Goal: Information Seeking & Learning: Compare options

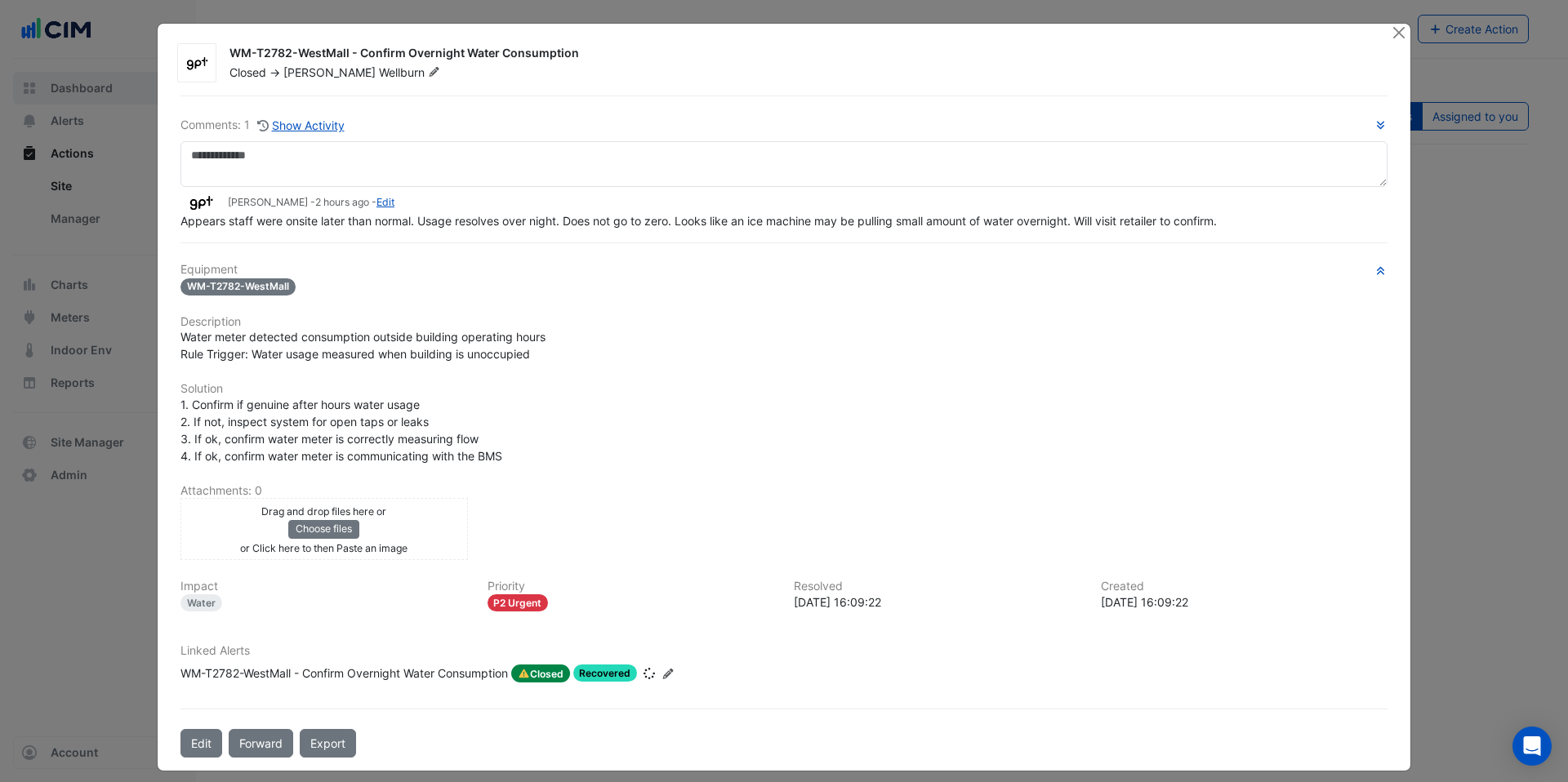
click at [78, 88] on ngb-modal-window "WM-T2782-WestMall - Confirm Overnight Water Consumption Closed -> [PERSON_NAME]…" at bounding box center [784, 391] width 1568 height 782
click at [1393, 34] on button "Close" at bounding box center [1399, 32] width 17 height 17
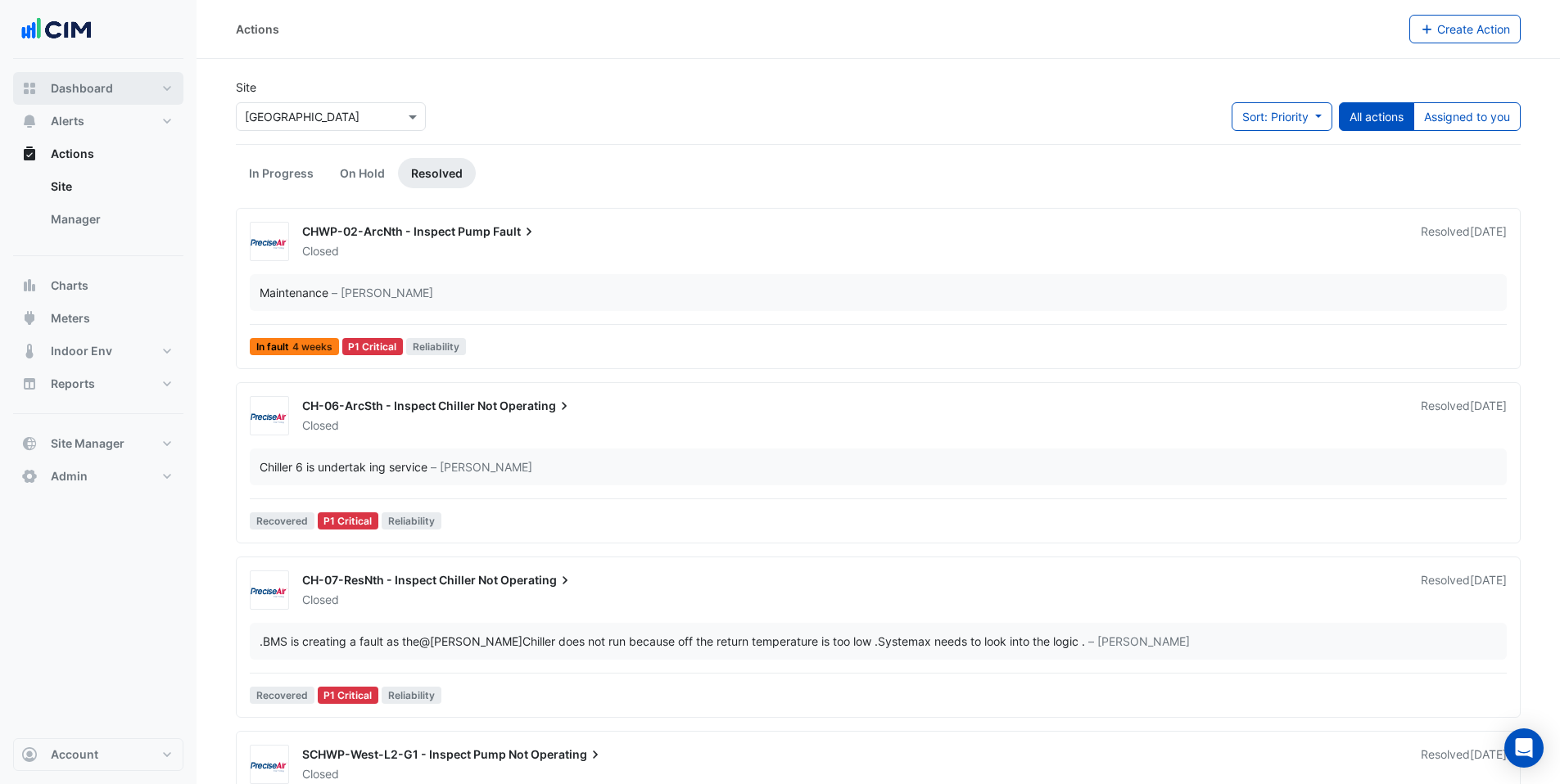
click at [78, 81] on span "Dashboard" at bounding box center [82, 88] width 63 height 16
select select "***"
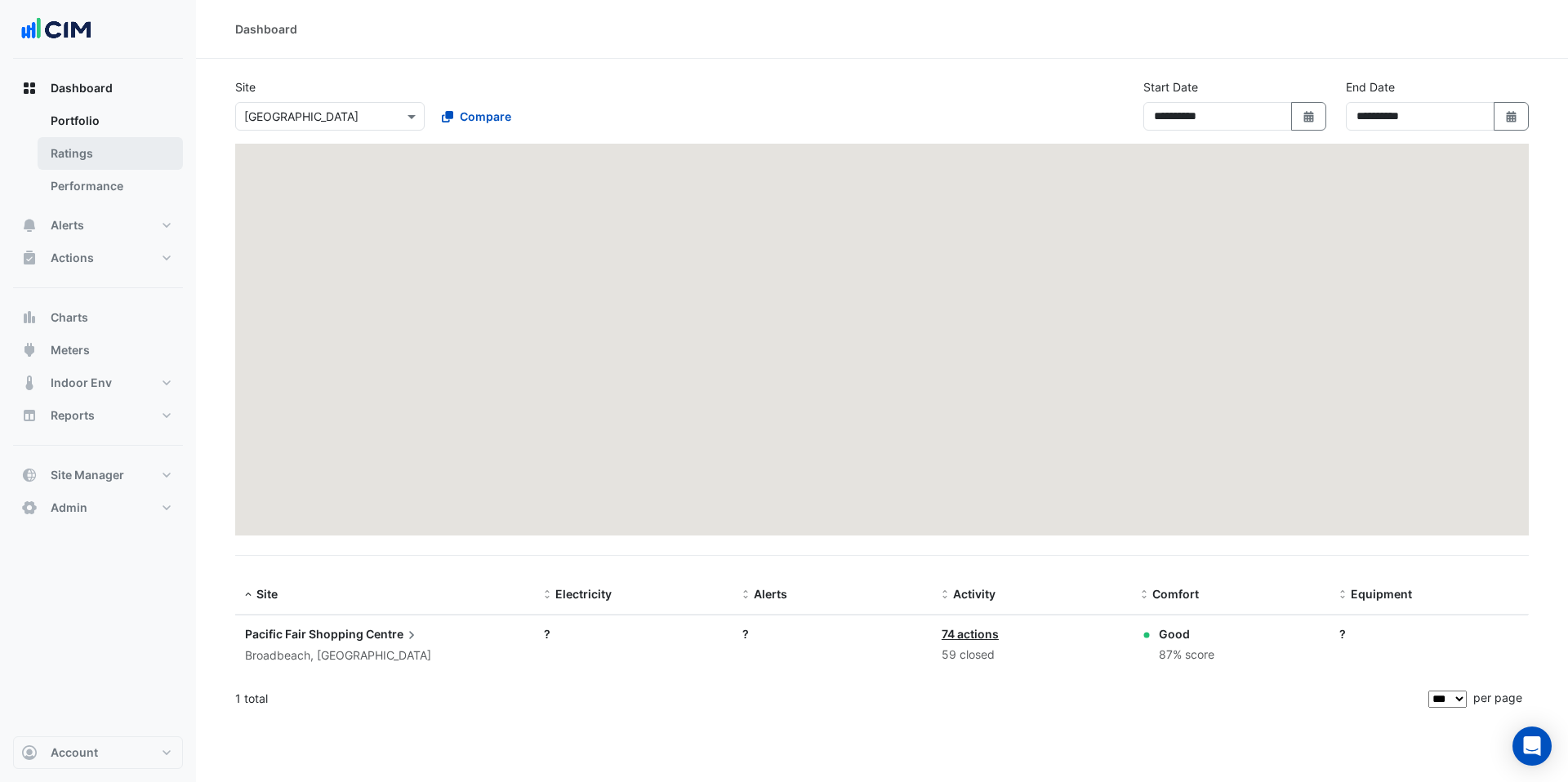
click at [91, 147] on link "Ratings" at bounding box center [110, 153] width 146 height 33
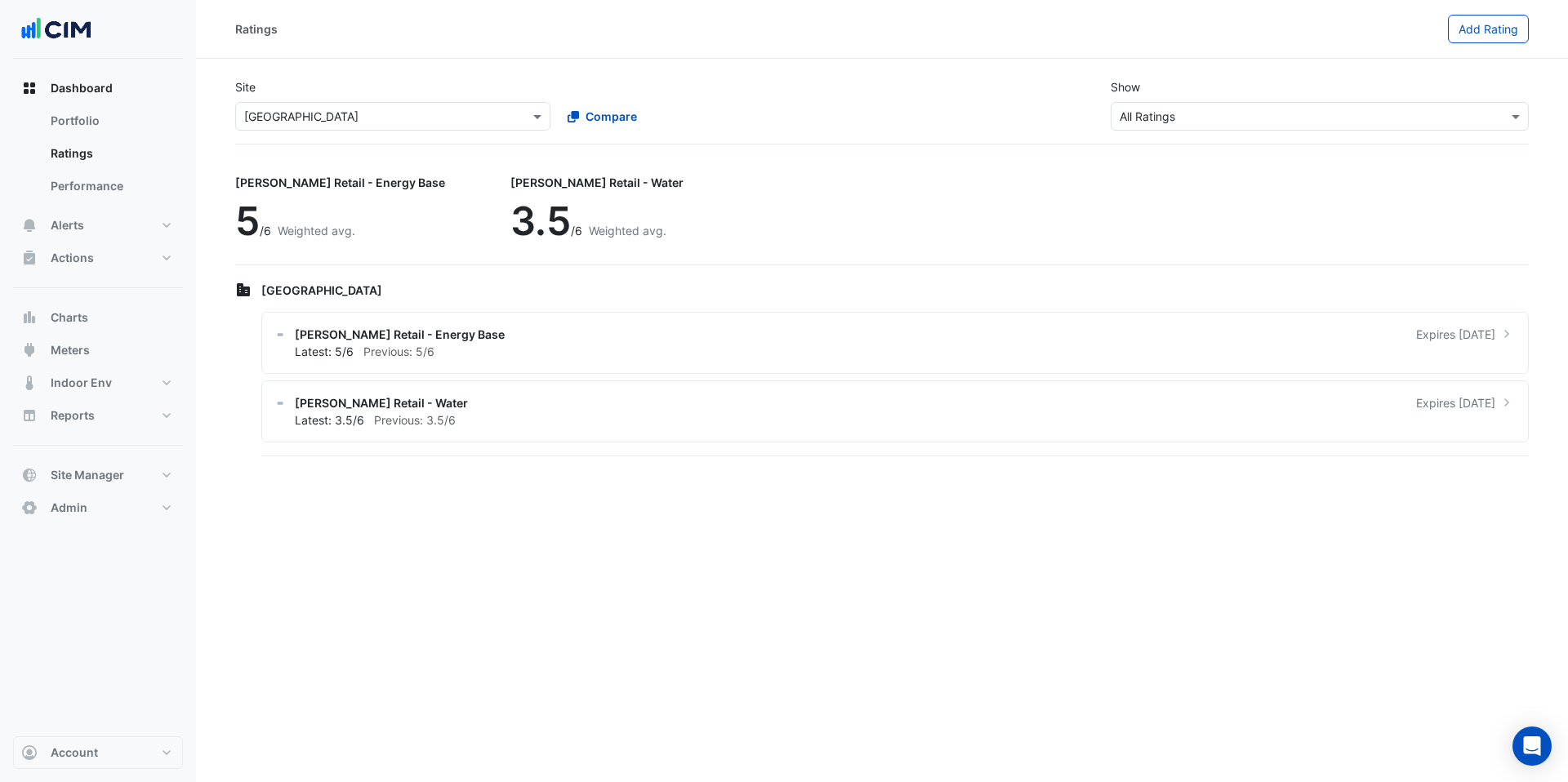
click at [381, 113] on input "text" at bounding box center [377, 117] width 265 height 17
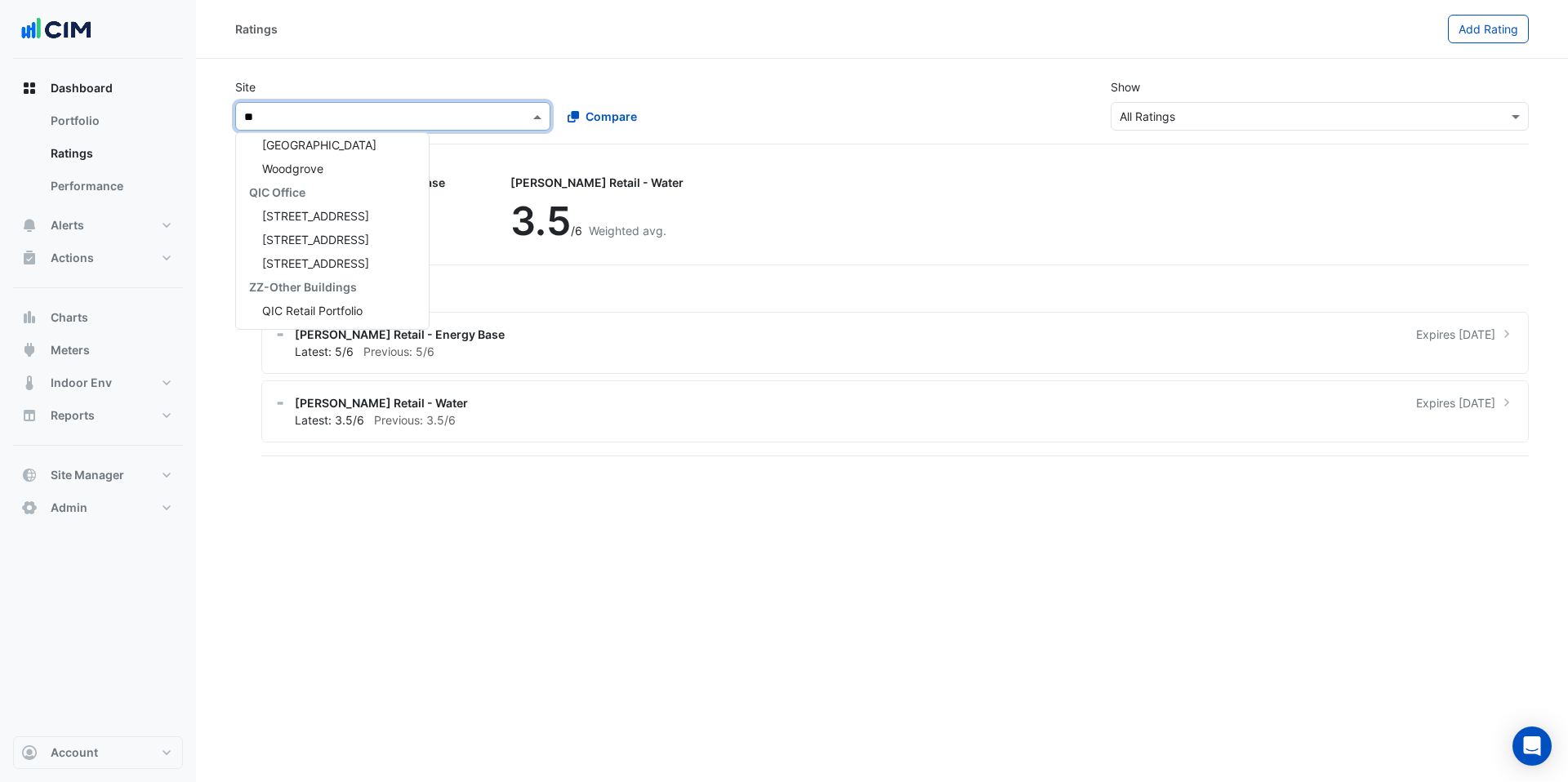
scroll to position [694, 0]
type input "***"
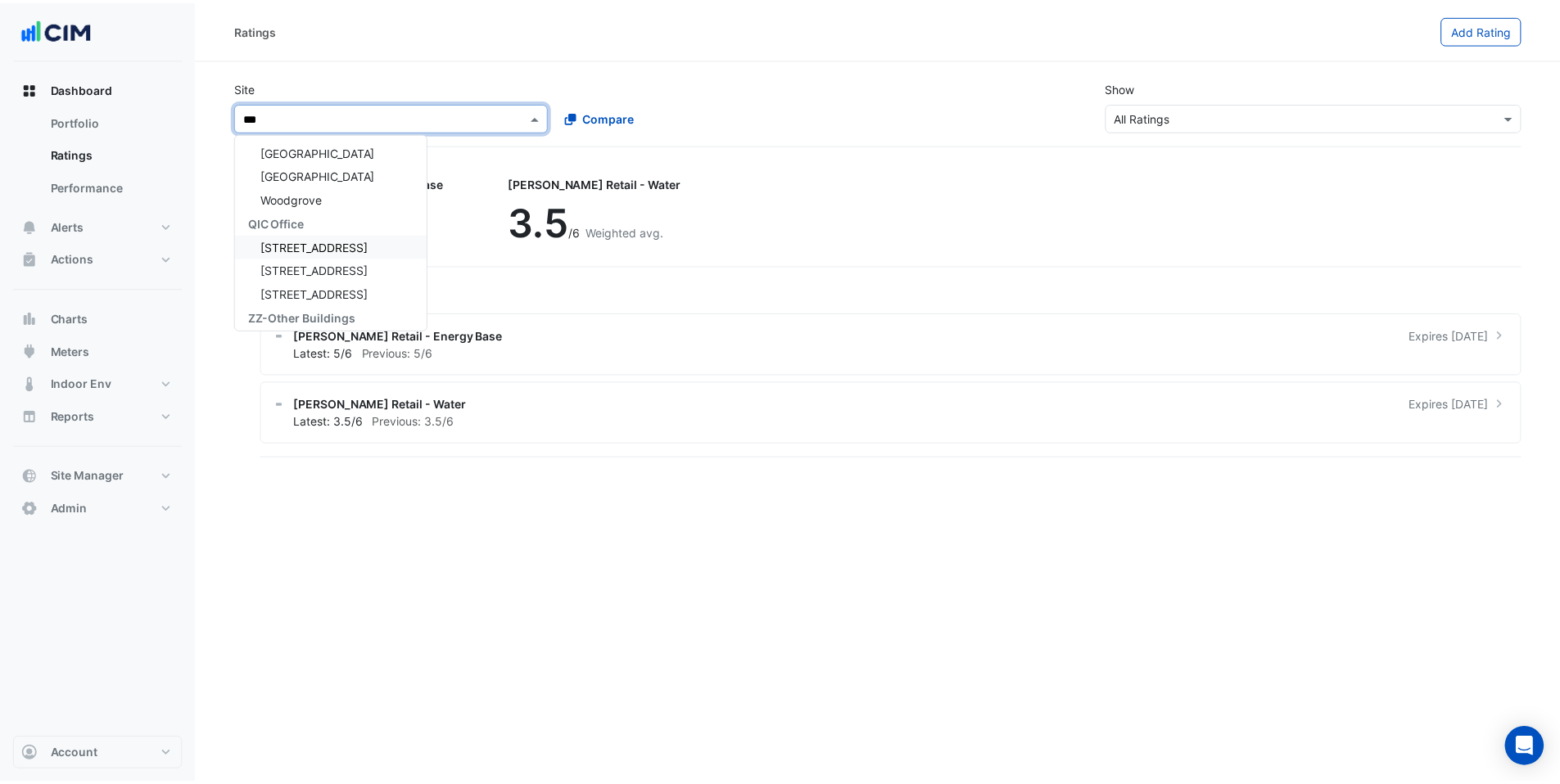
scroll to position [634, 0]
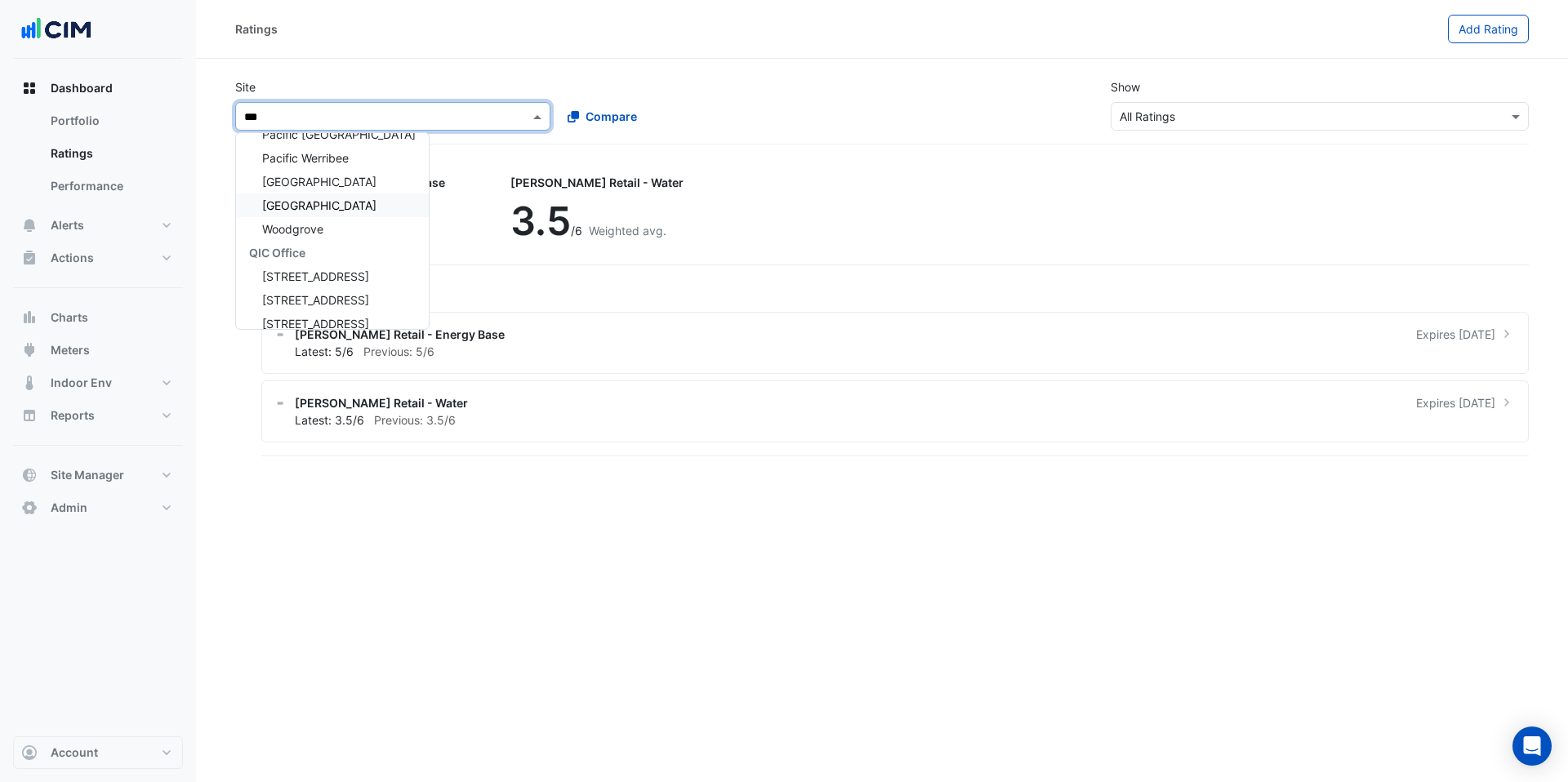
click at [351, 207] on span "[GEOGRAPHIC_DATA]" at bounding box center [319, 206] width 115 height 13
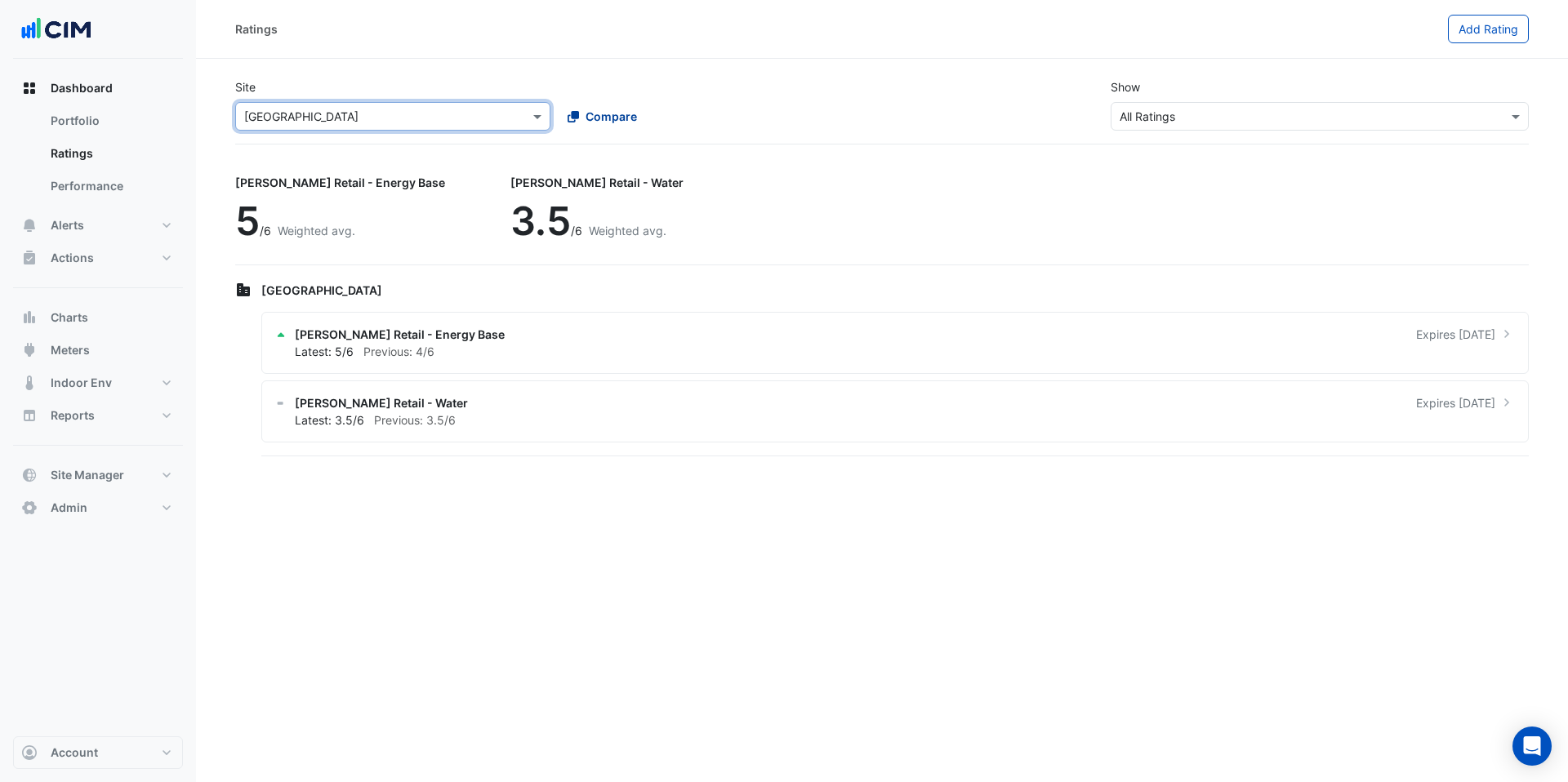
click at [609, 117] on span "Compare" at bounding box center [611, 116] width 51 height 17
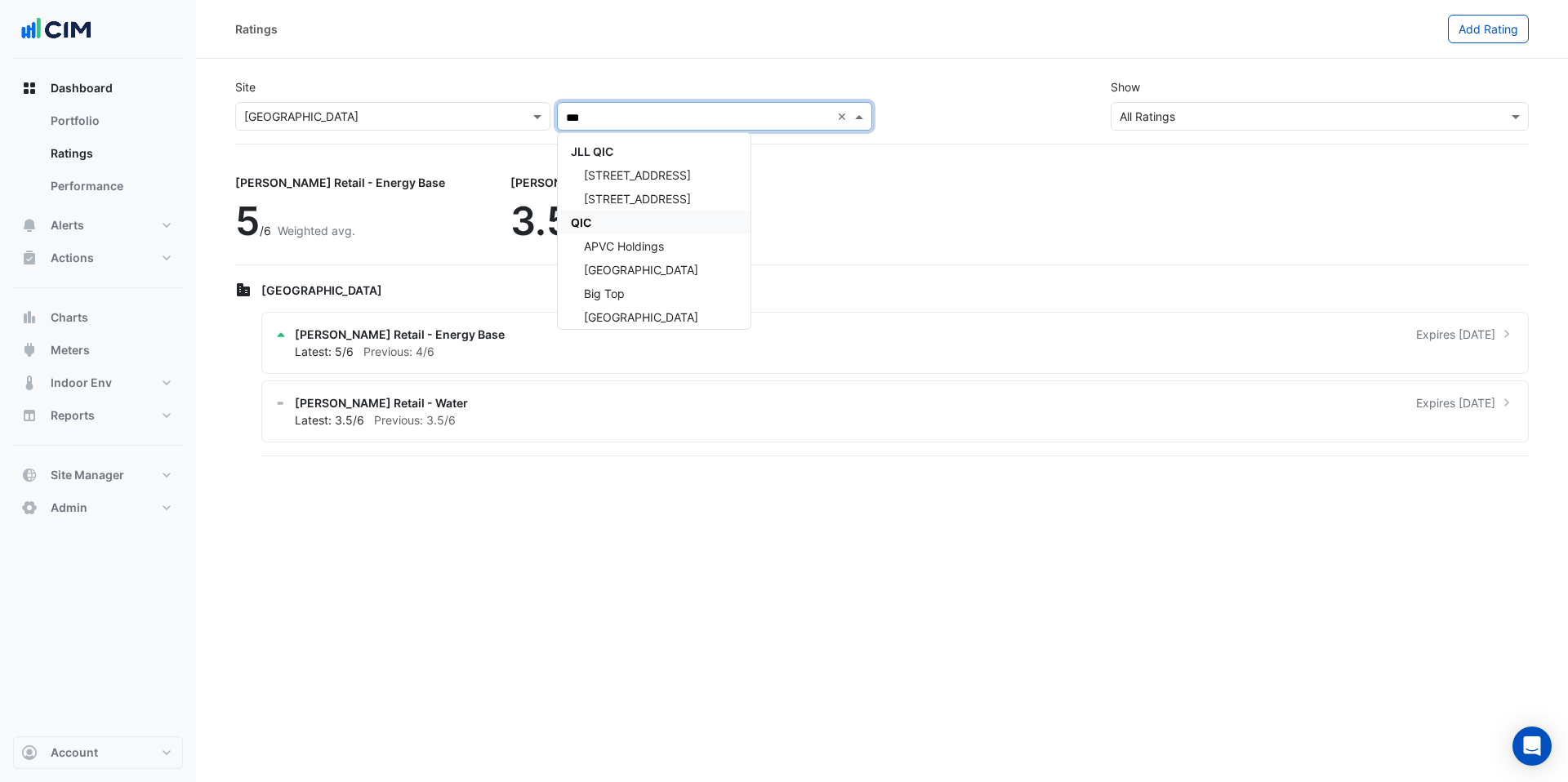
click at [587, 222] on span "QIC" at bounding box center [581, 222] width 20 height 13
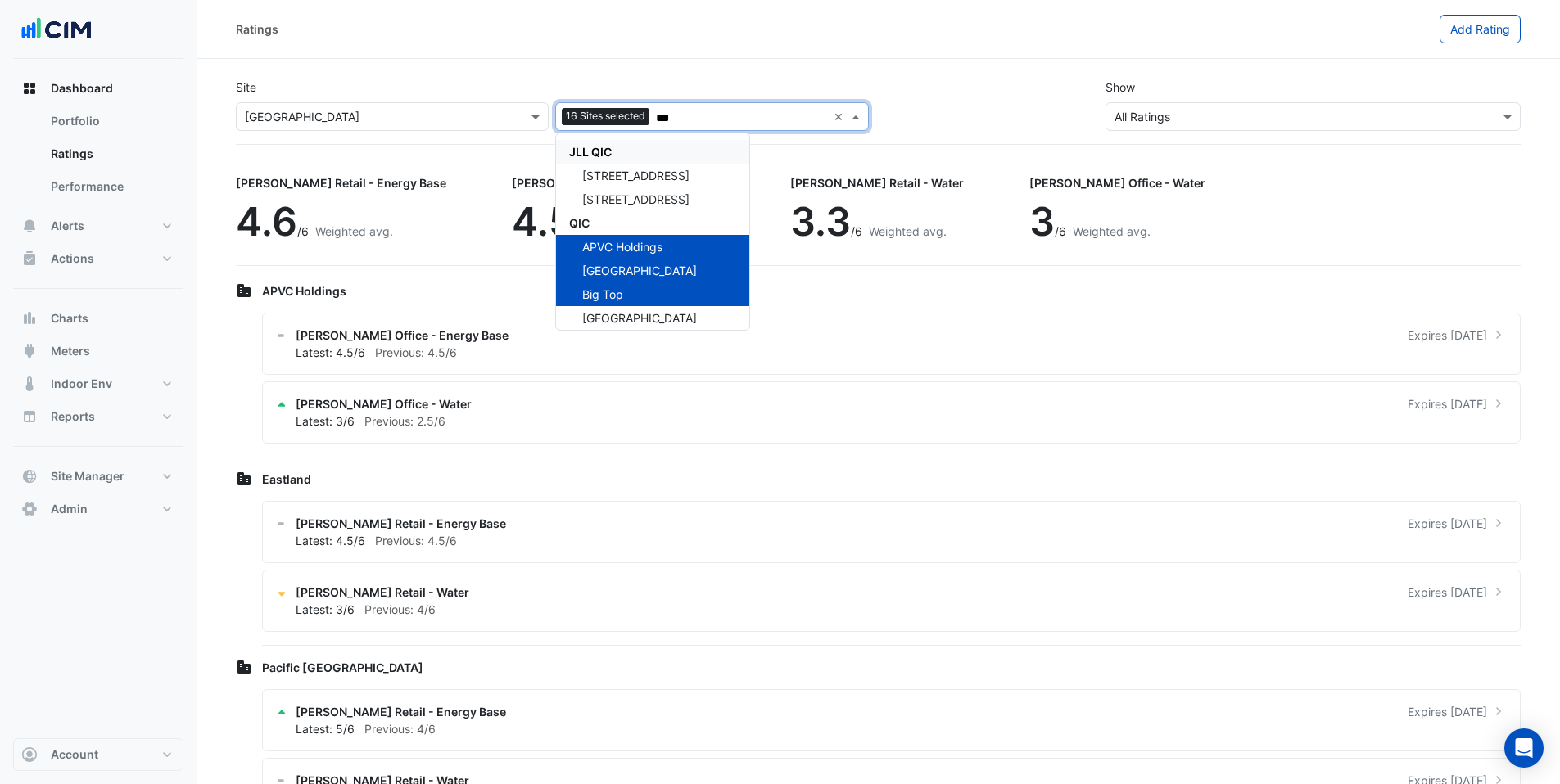
type input "***"
click at [720, 41] on div "Ratings" at bounding box center [837, 29] width 1204 height 29
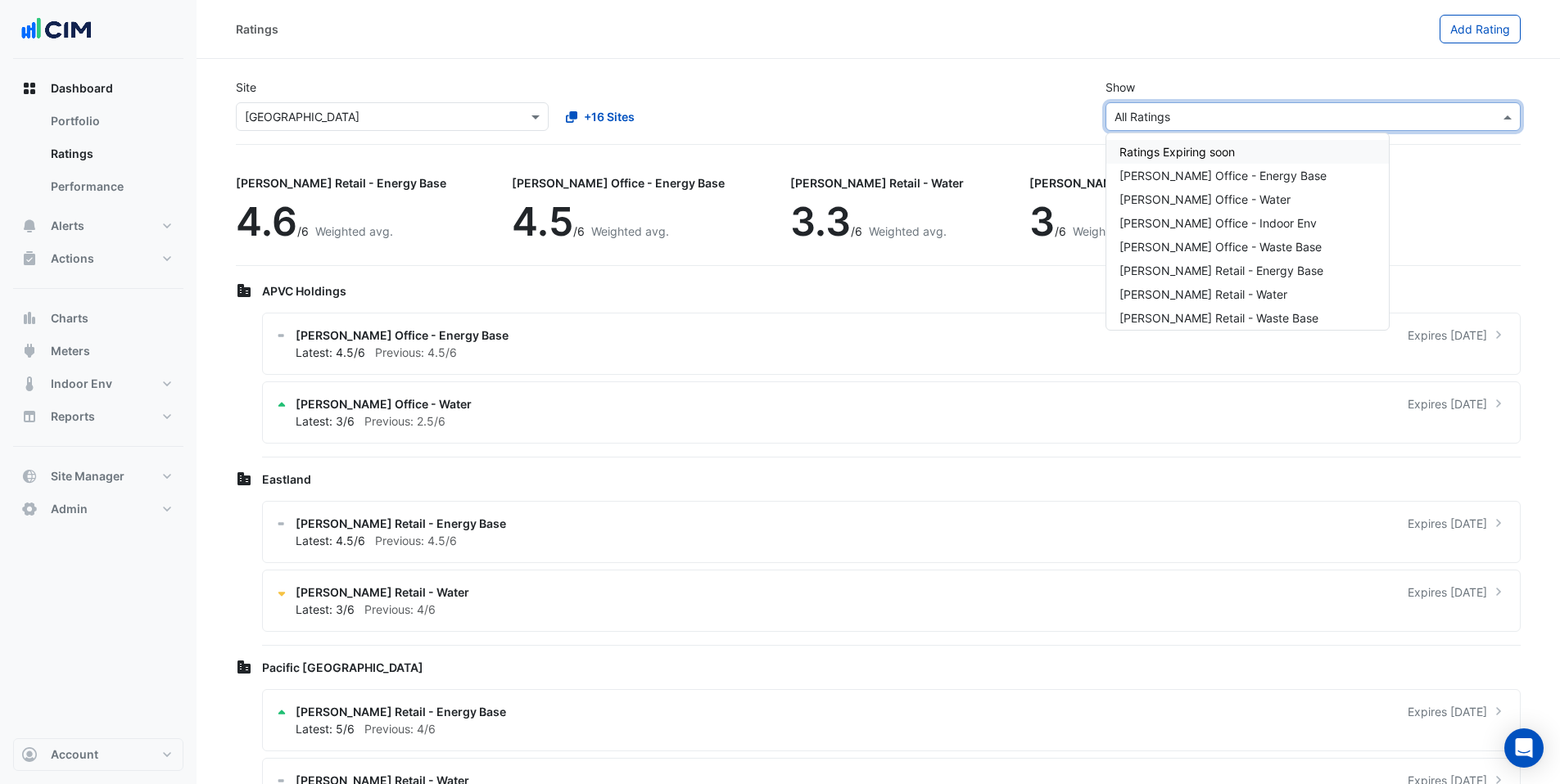
click at [1145, 116] on input "text" at bounding box center [1296, 117] width 364 height 17
click at [1201, 264] on span "[PERSON_NAME] Retail - Energy Base" at bounding box center [1221, 261] width 204 height 14
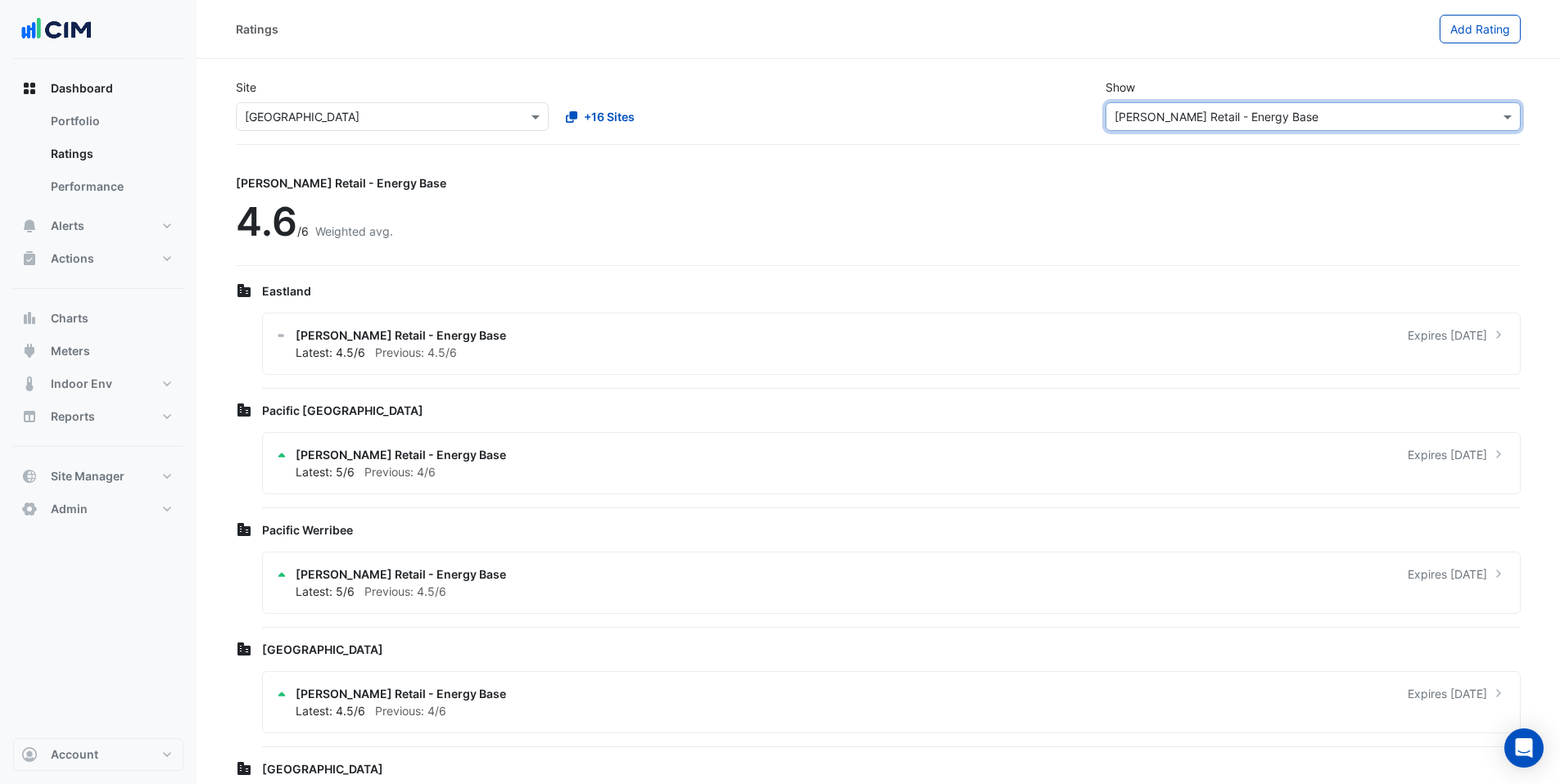
click at [1236, 115] on input "text" at bounding box center [1296, 117] width 364 height 17
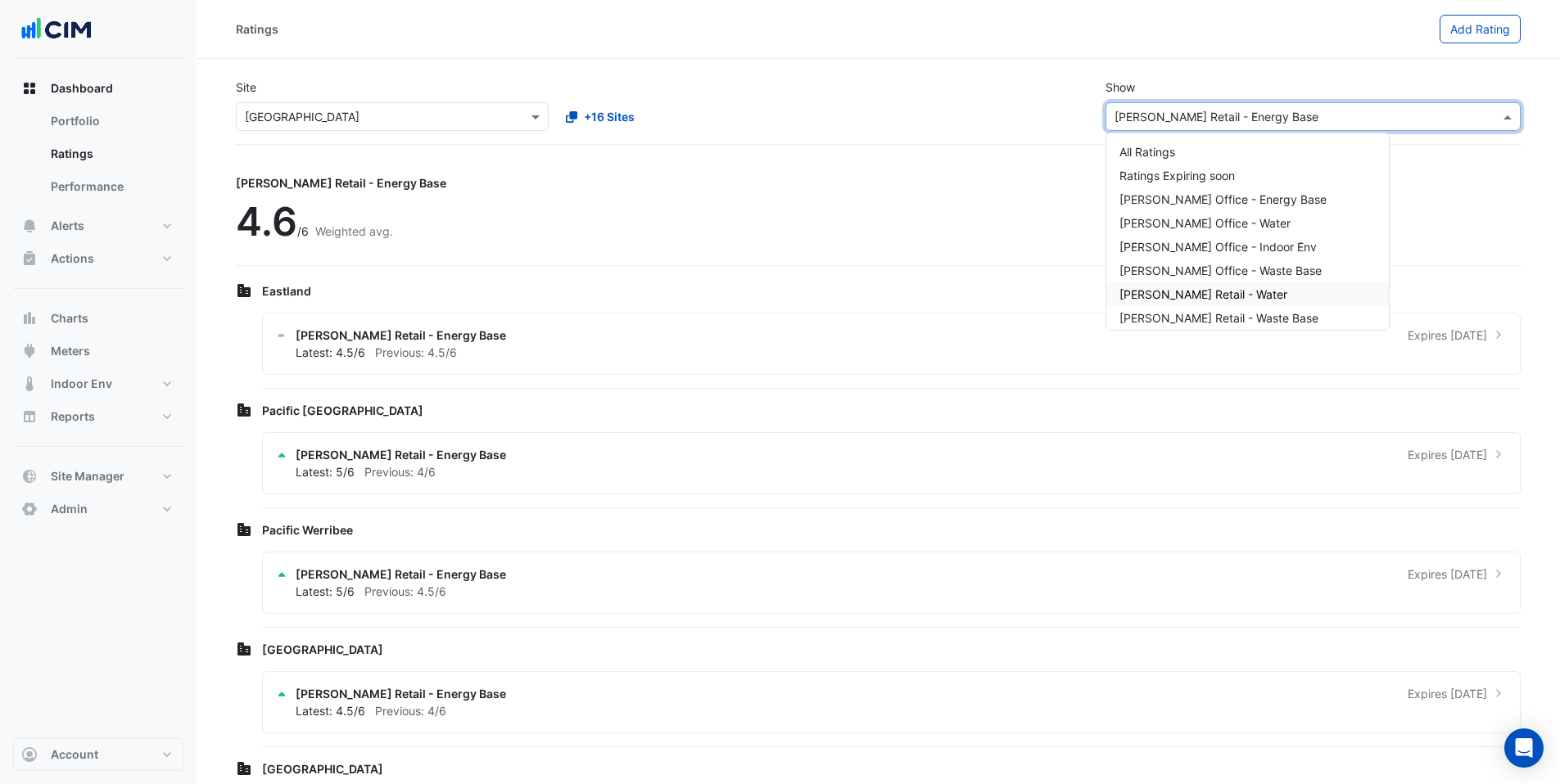
click at [1210, 296] on span "[PERSON_NAME] Retail - Water" at bounding box center [1203, 294] width 168 height 14
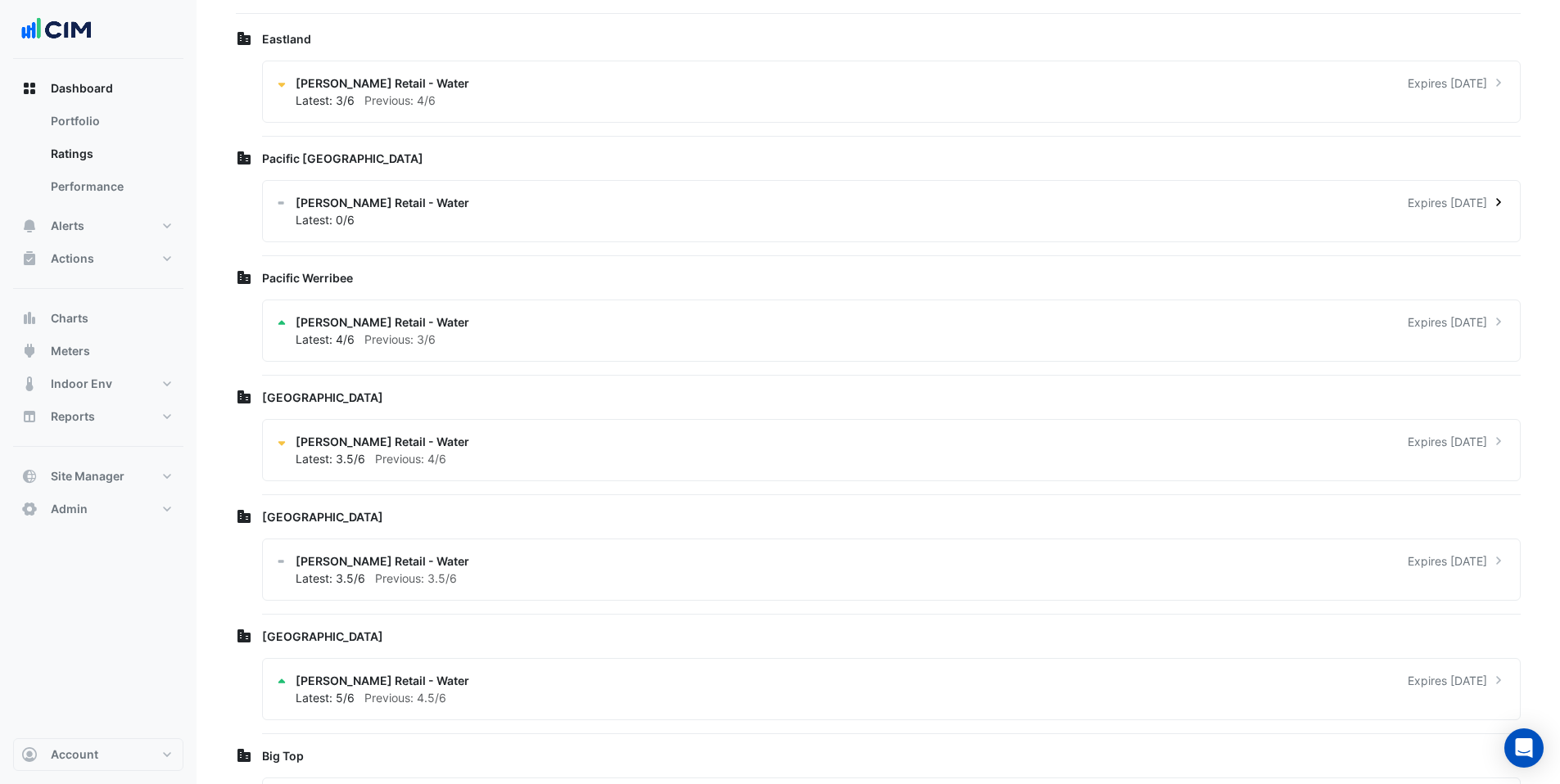
scroll to position [212, 0]
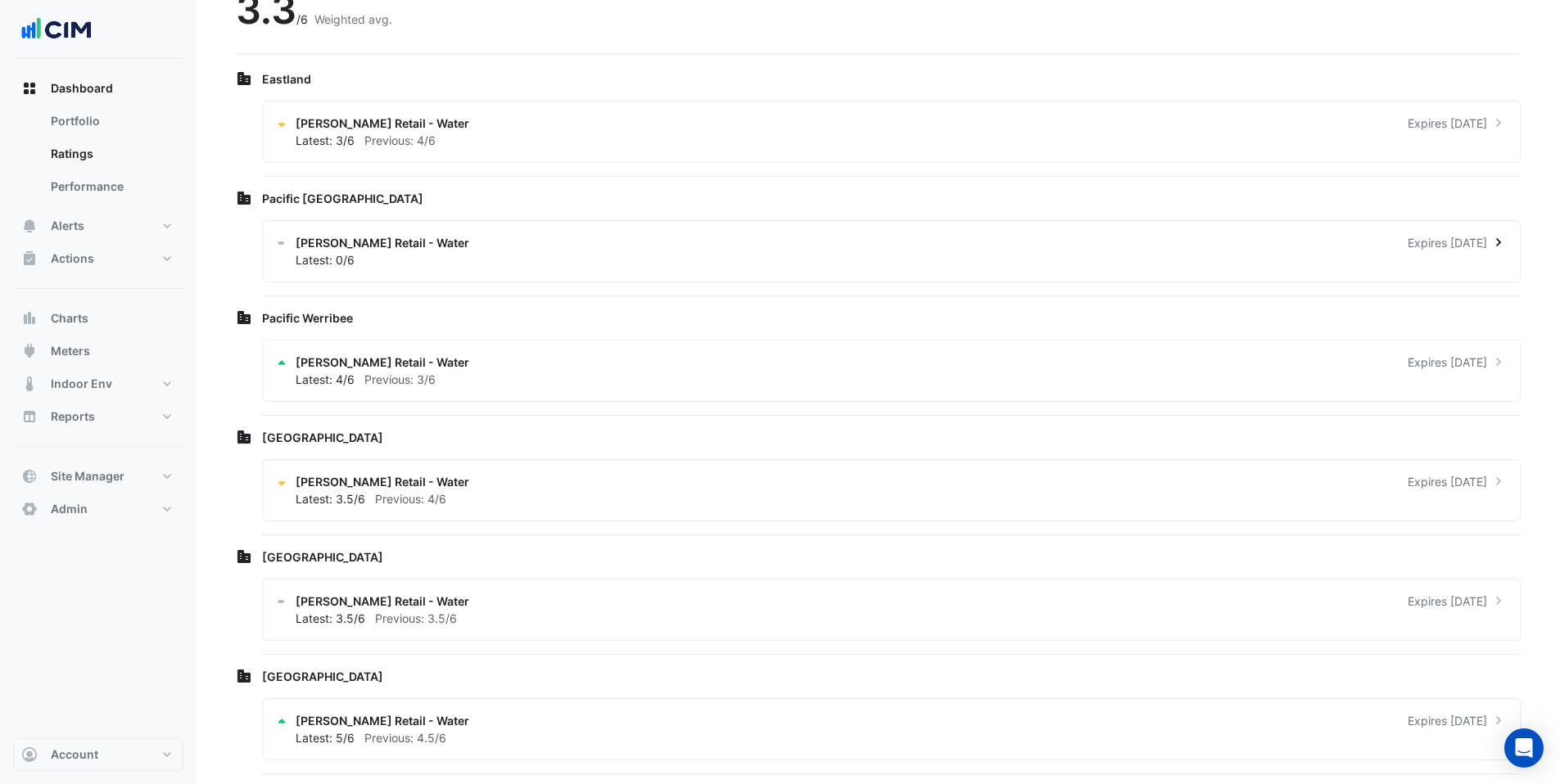
click at [368, 256] on div "Latest: 0/6" at bounding box center [901, 260] width 1211 height 17
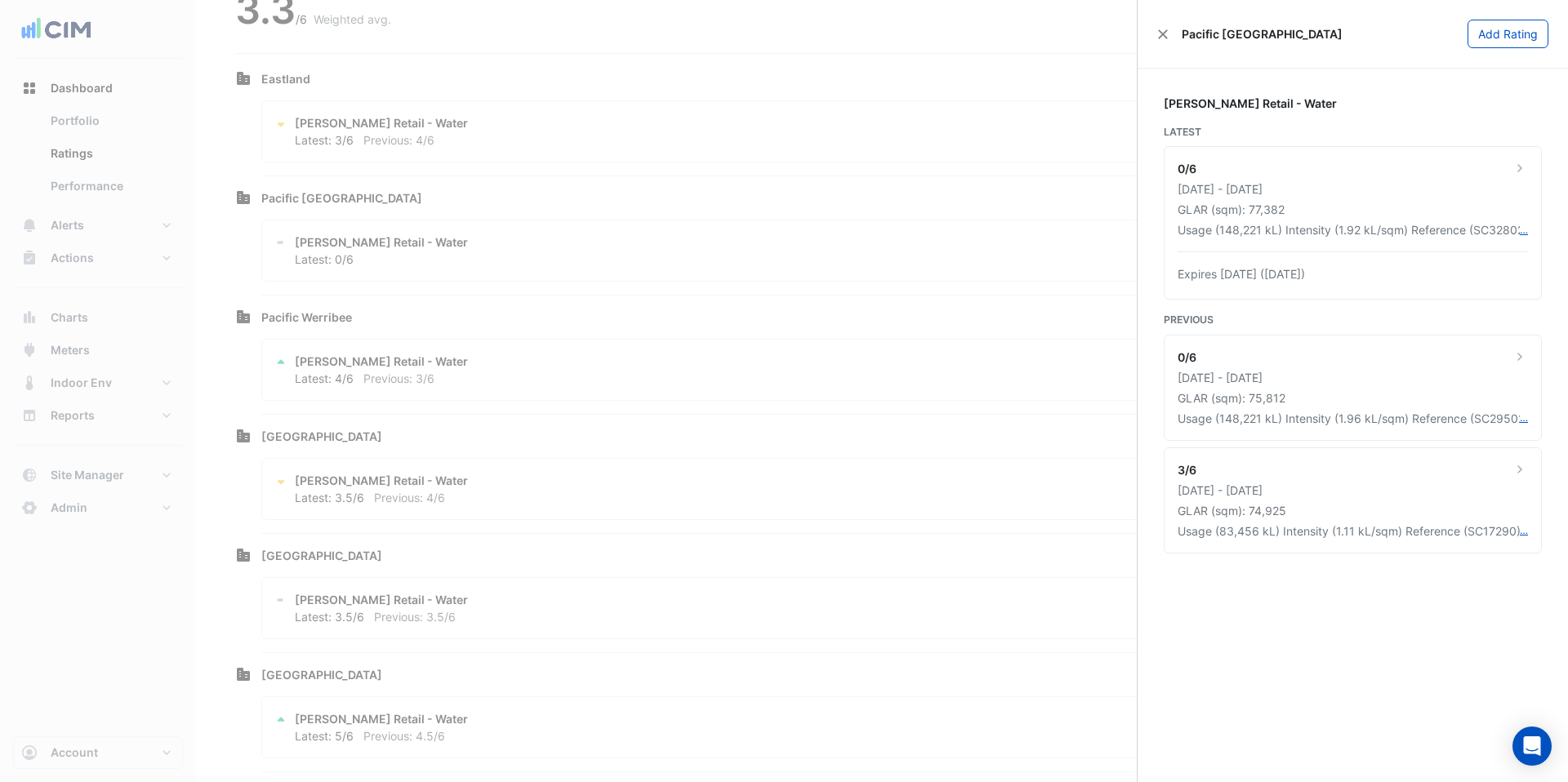
click at [685, 75] on ngb-offcanvas-backdrop at bounding box center [784, 391] width 1568 height 782
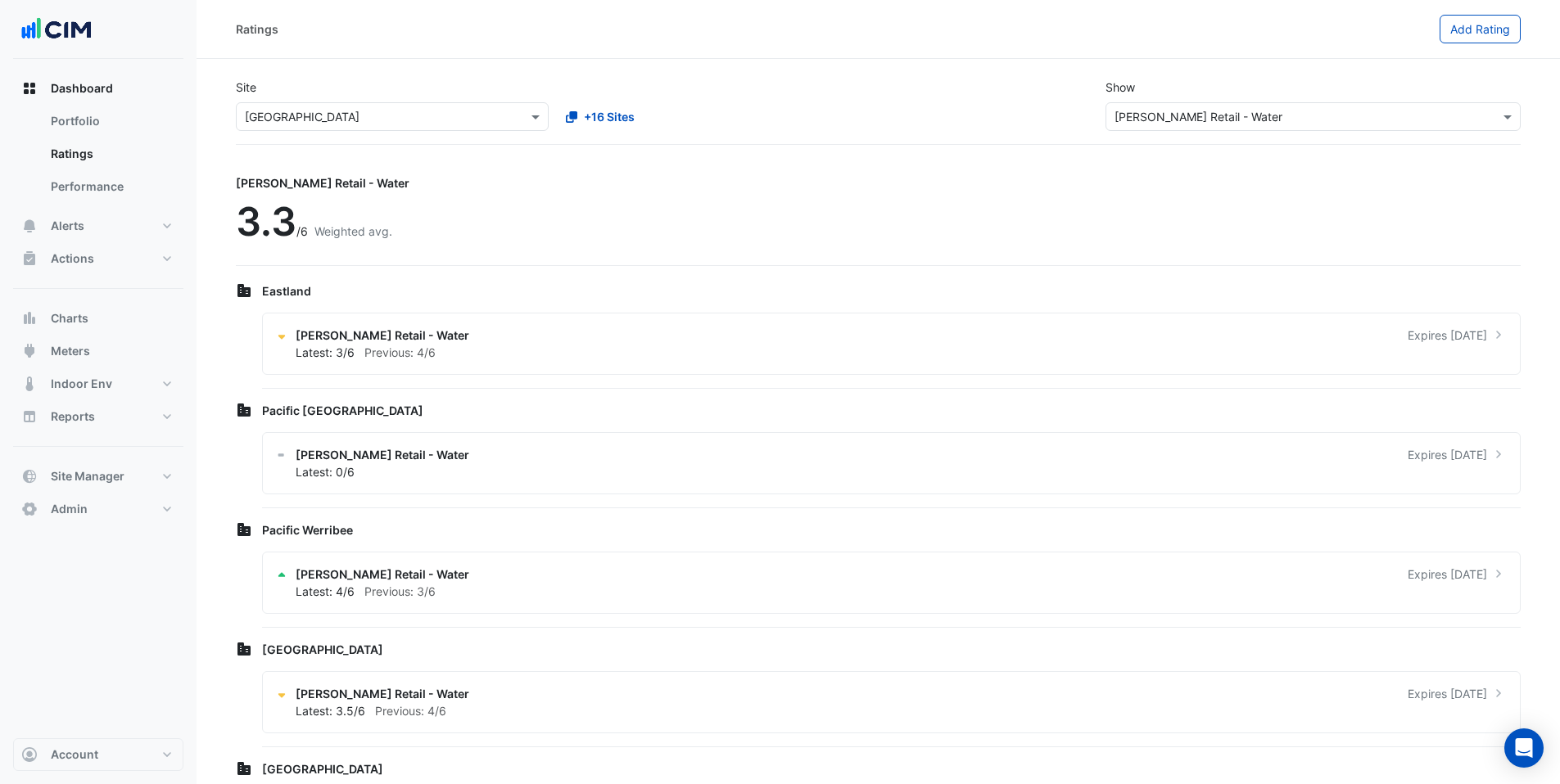
click at [443, 111] on input "text" at bounding box center [376, 117] width 262 height 17
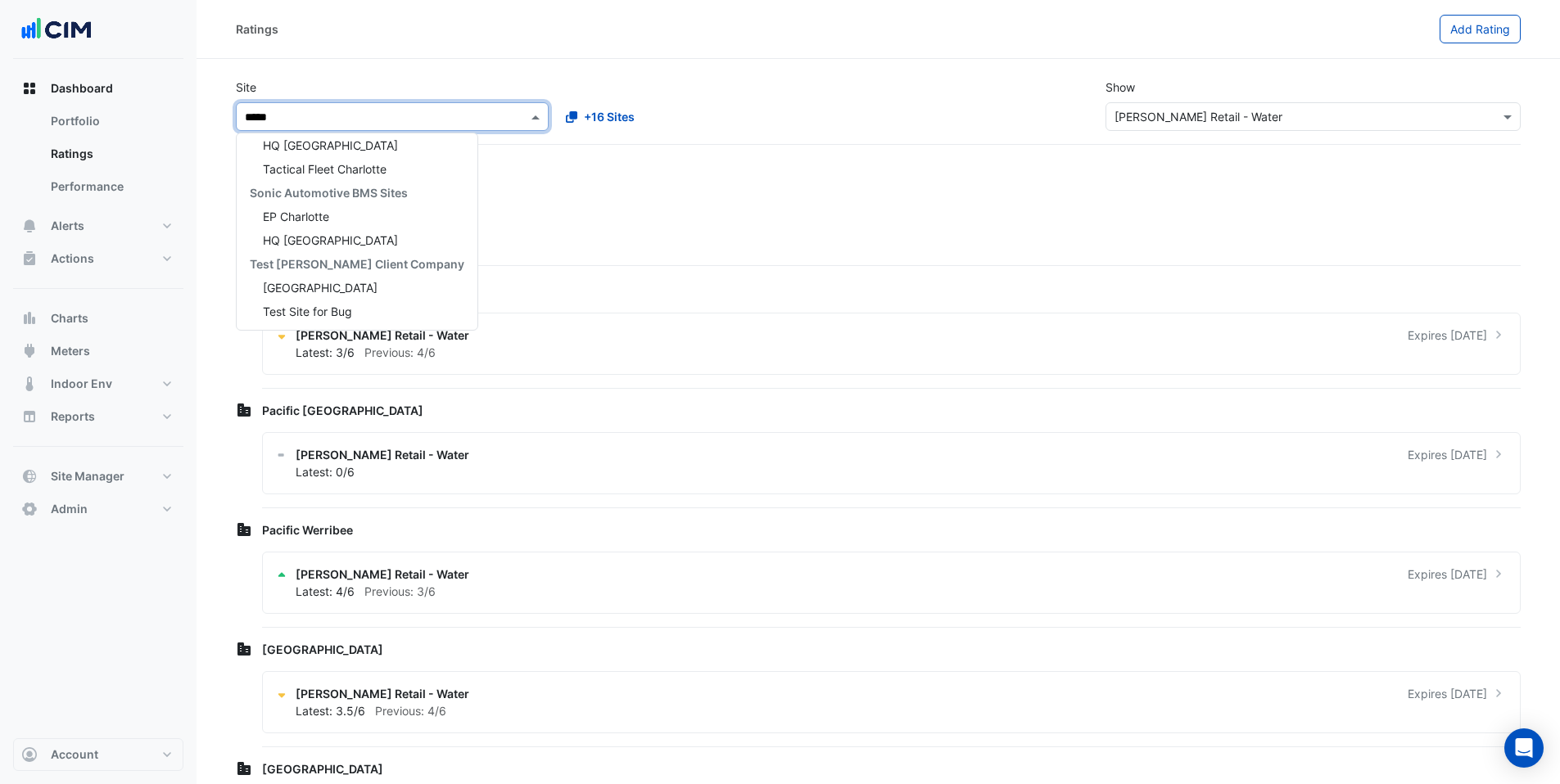
scroll to position [30, 0]
type input "******"
drag, startPoint x: 323, startPoint y: 237, endPoint x: 356, endPoint y: 234, distance: 33.1
click at [323, 237] on span "[GEOGRAPHIC_DATA]" at bounding box center [320, 240] width 115 height 14
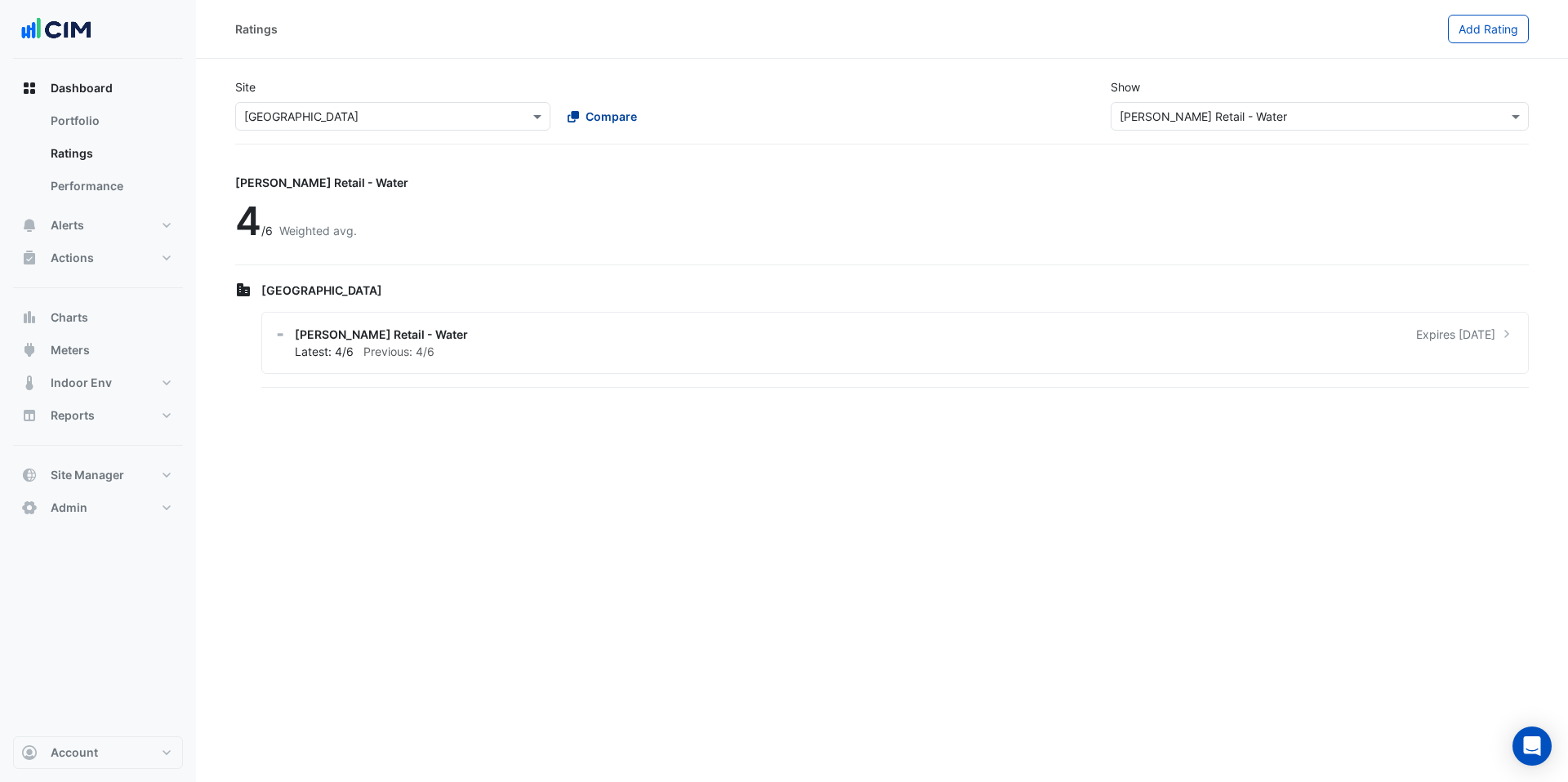
click at [596, 116] on span "Compare" at bounding box center [611, 116] width 51 height 17
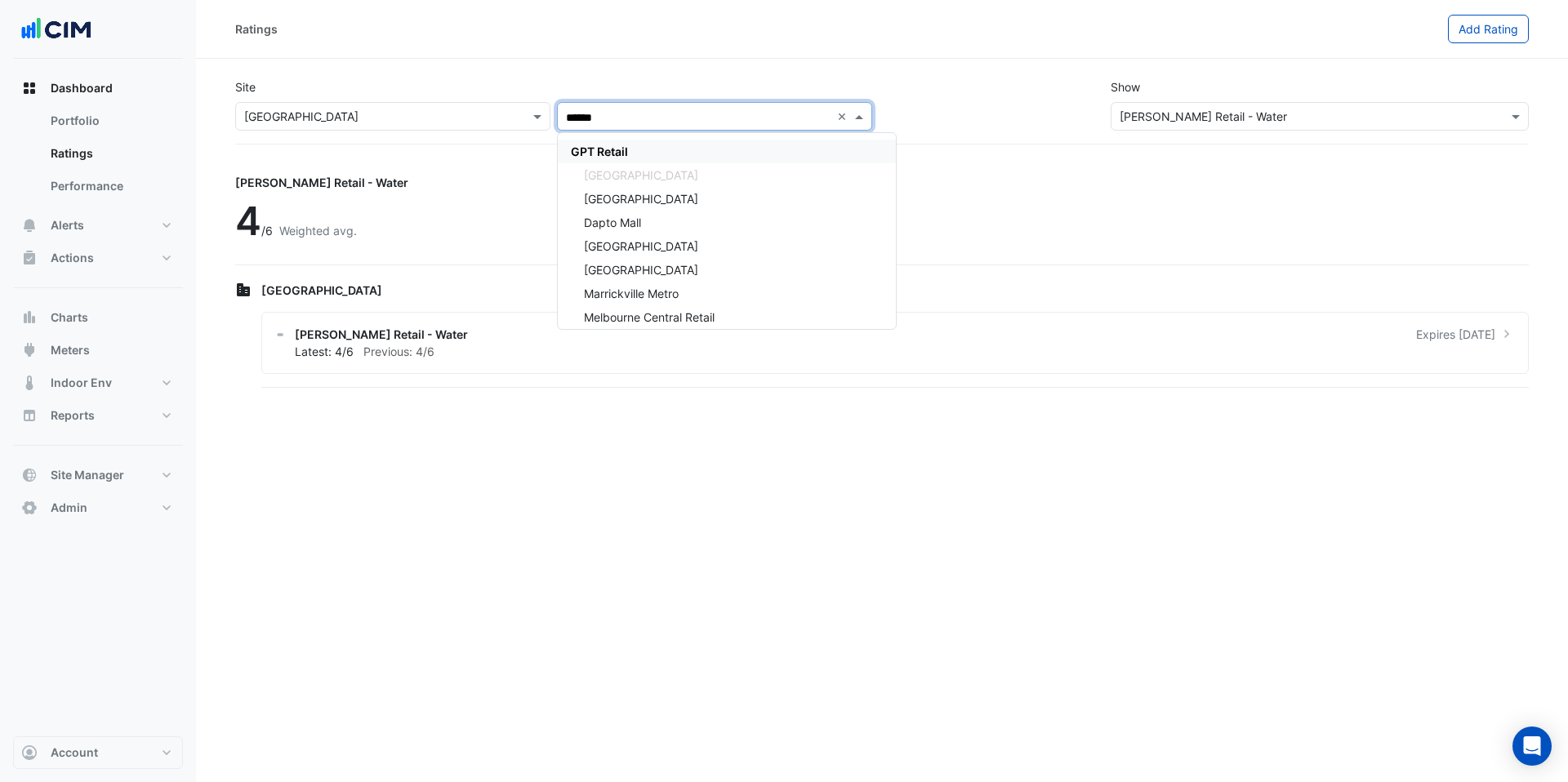
click at [616, 152] on span "GPT Retail" at bounding box center [599, 152] width 57 height 13
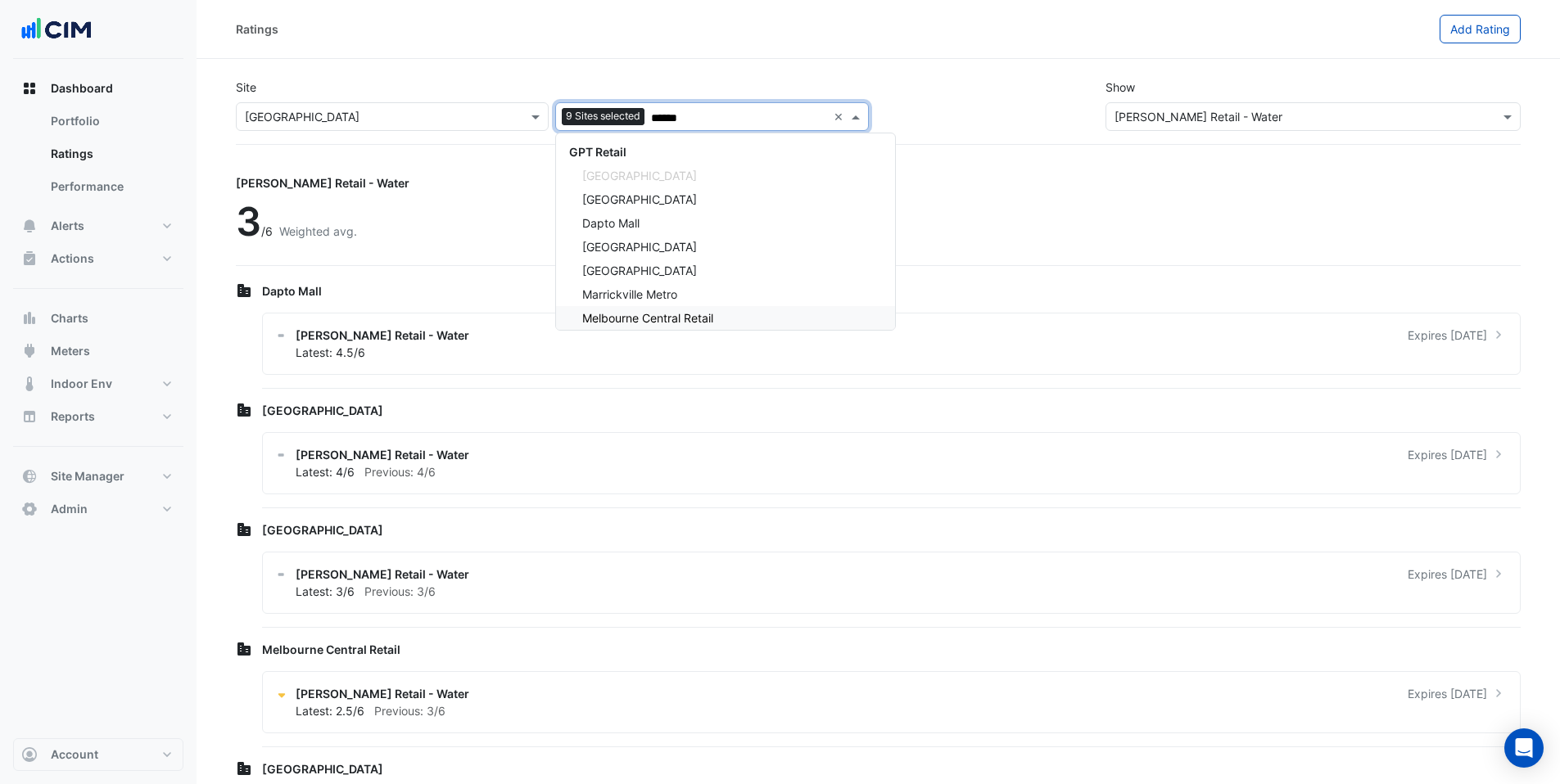
type input "******"
click at [777, 40] on div "Ratings" at bounding box center [837, 29] width 1204 height 29
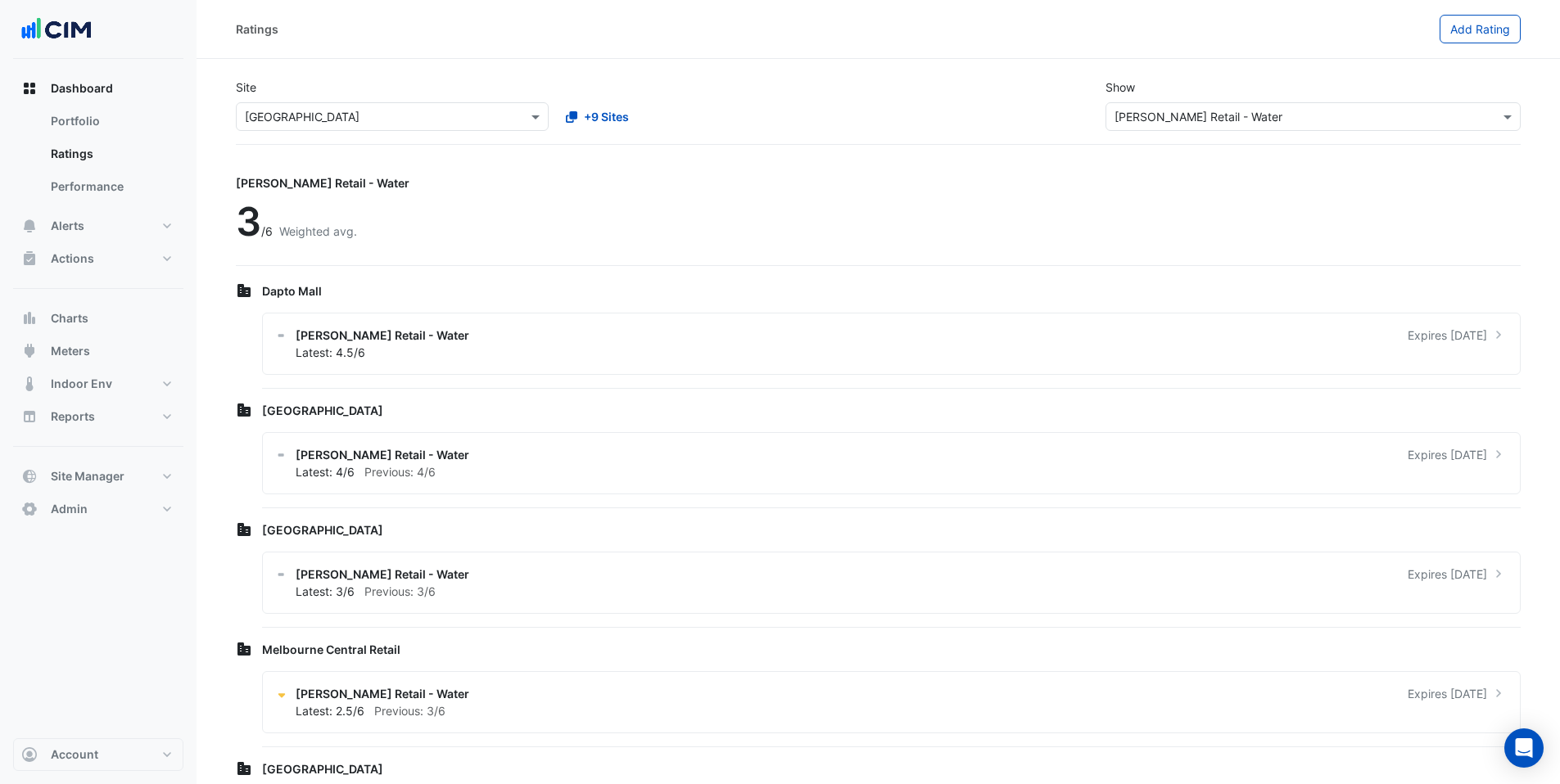
click at [381, 31] on div "Ratings" at bounding box center [837, 29] width 1204 height 29
